Goal: Task Accomplishment & Management: Manage account settings

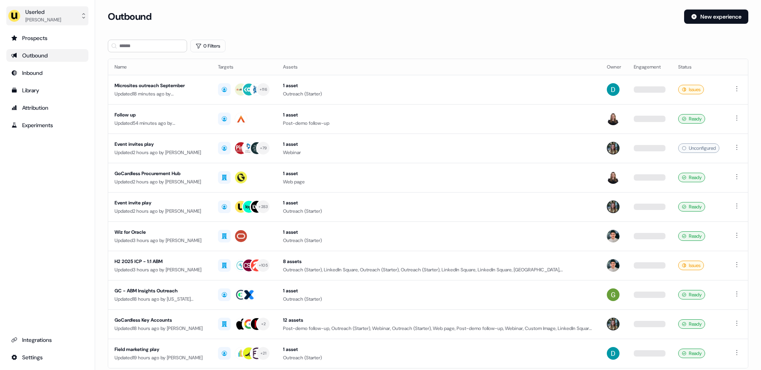
click at [43, 15] on div "Userled" at bounding box center [43, 12] width 36 height 8
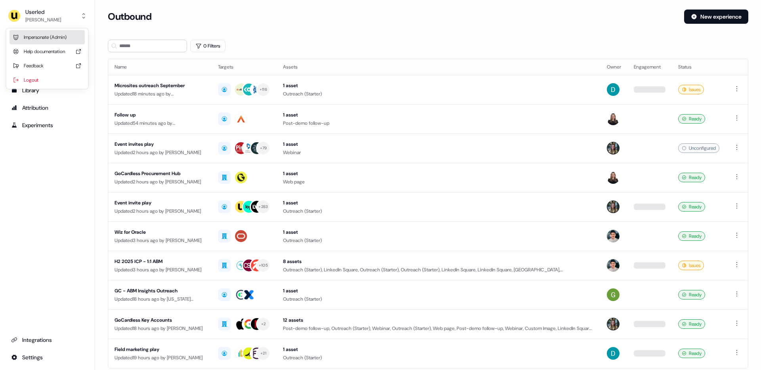
click at [43, 39] on div "Impersonate (Admin)" at bounding box center [47, 37] width 75 height 14
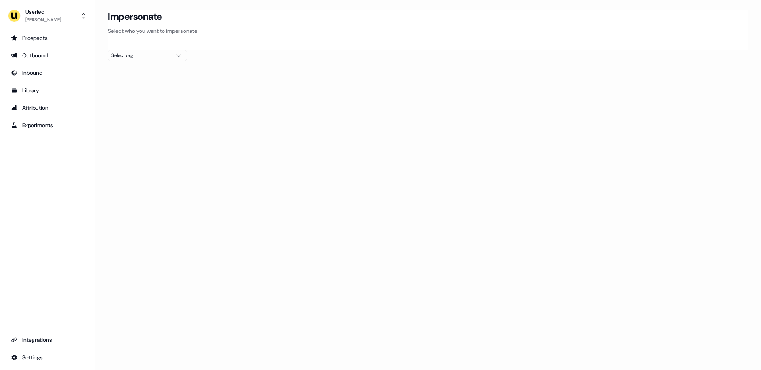
click at [128, 54] on div "Select org" at bounding box center [140, 56] width 59 height 8
type input "***"
click at [118, 85] on div "Kpler" at bounding box center [147, 84] width 78 height 13
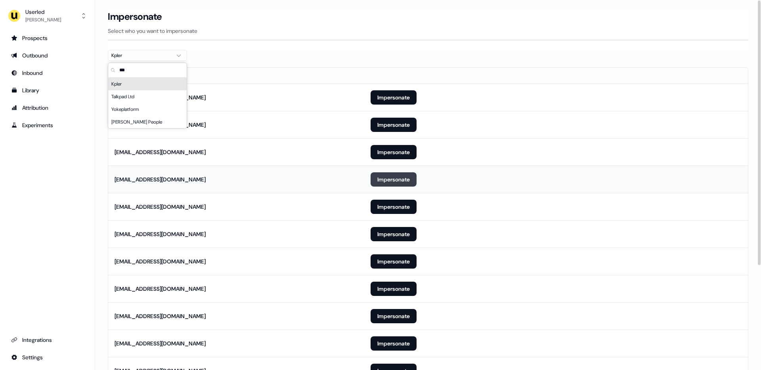
click at [386, 183] on button "Impersonate" at bounding box center [393, 179] width 46 height 14
